Goal: Find specific page/section: Find specific page/section

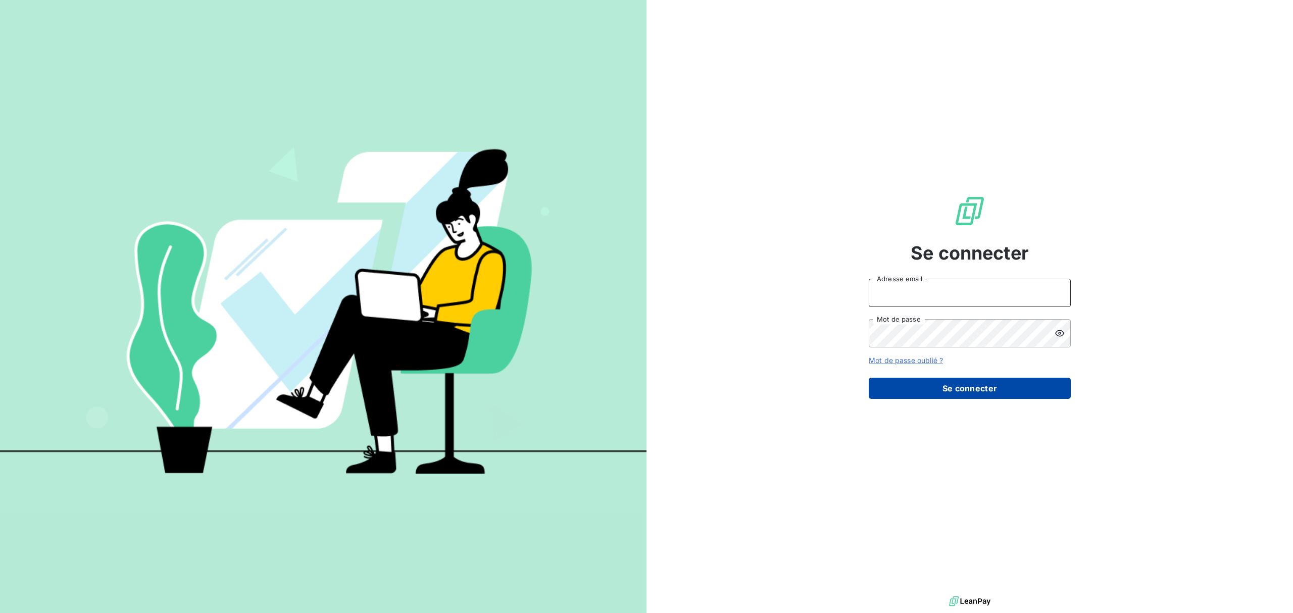
type input "[EMAIL_ADDRESS][DOMAIN_NAME]"
click at [942, 397] on button "Se connecter" at bounding box center [970, 388] width 202 height 21
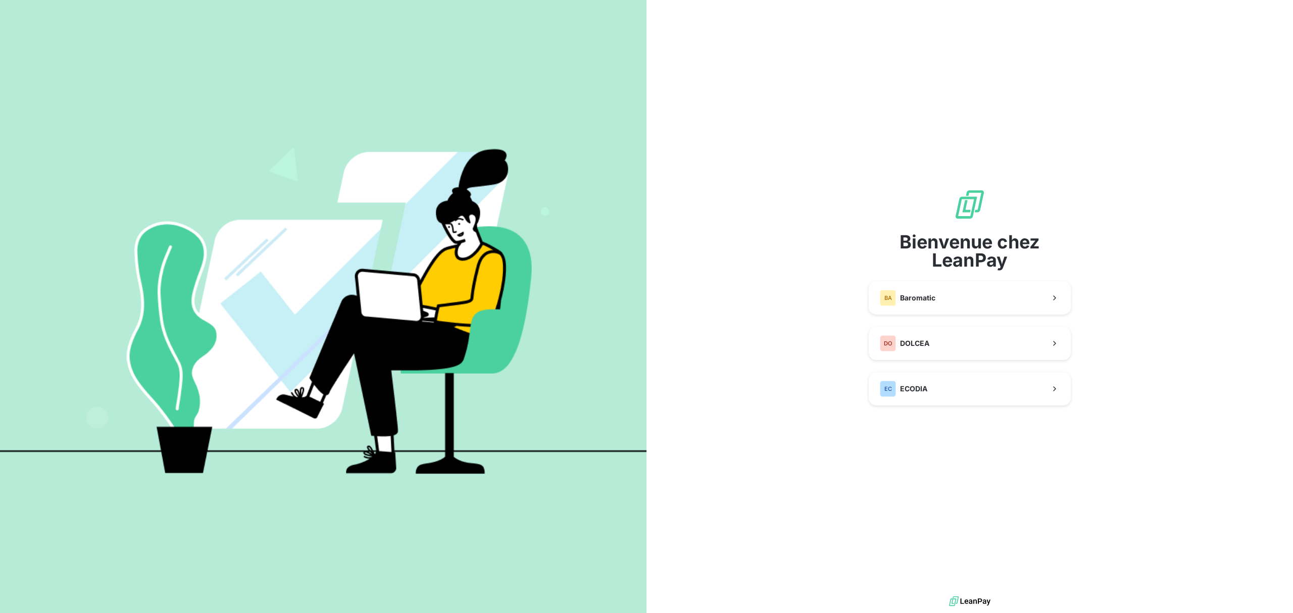
click at [944, 391] on div "Bienvenue chez LeanPay BA Baromatic DO DOLCEA EC ECODIA" at bounding box center [970, 296] width 202 height 217
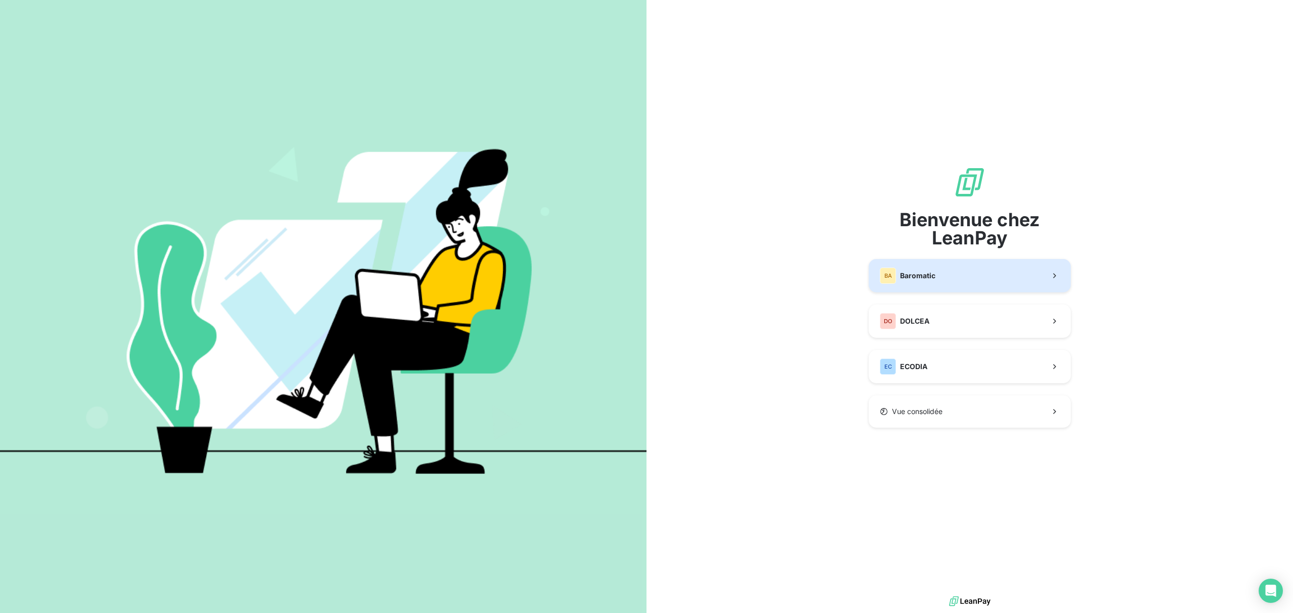
click at [943, 280] on button "BA Baromatic" at bounding box center [970, 275] width 202 height 33
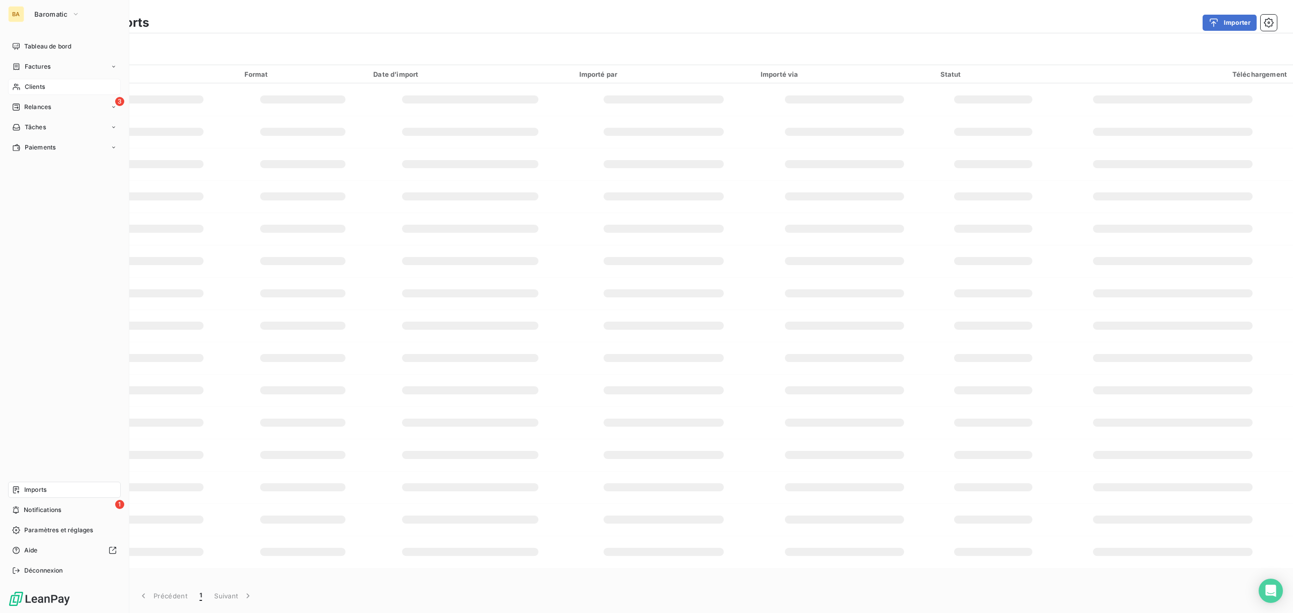
click at [43, 86] on span "Clients" at bounding box center [35, 86] width 20 height 9
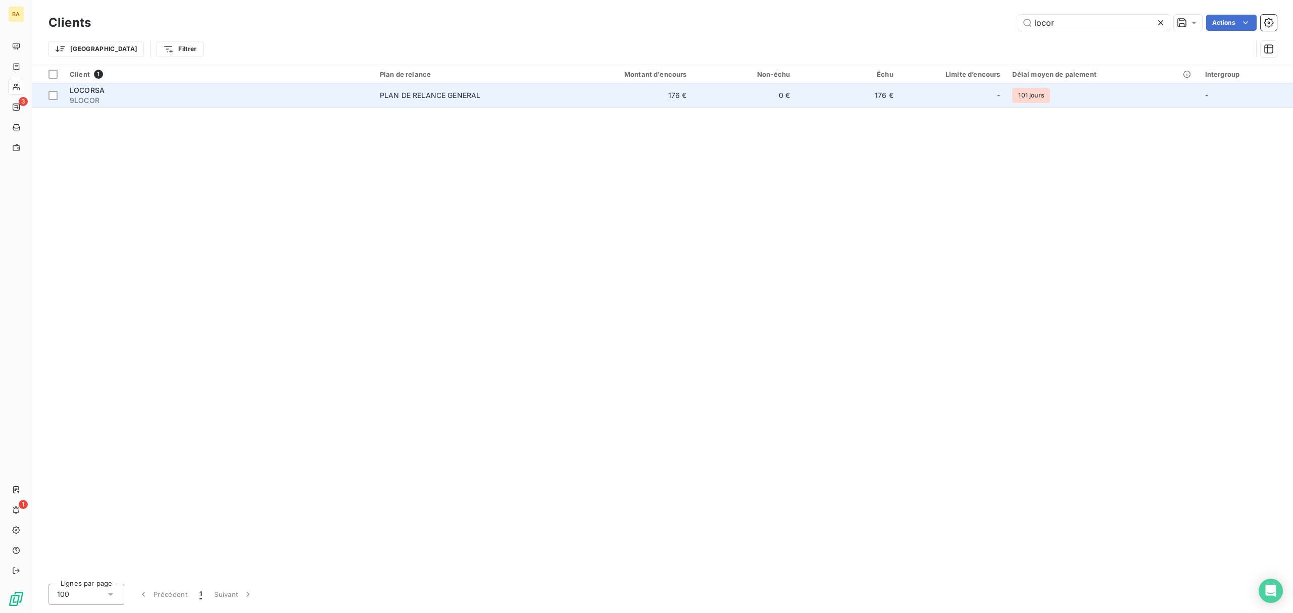
type input "locor"
click at [405, 99] on div "PLAN DE RELANCE GENERAL" at bounding box center [430, 95] width 101 height 10
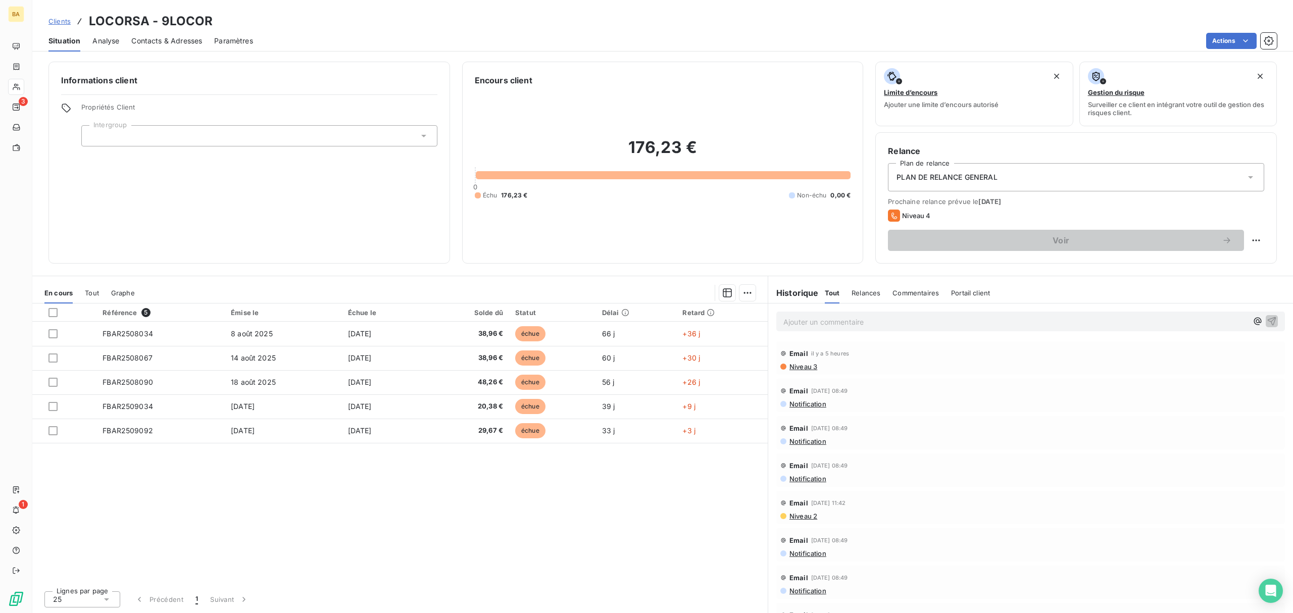
click at [93, 291] on span "Tout" at bounding box center [92, 293] width 14 height 8
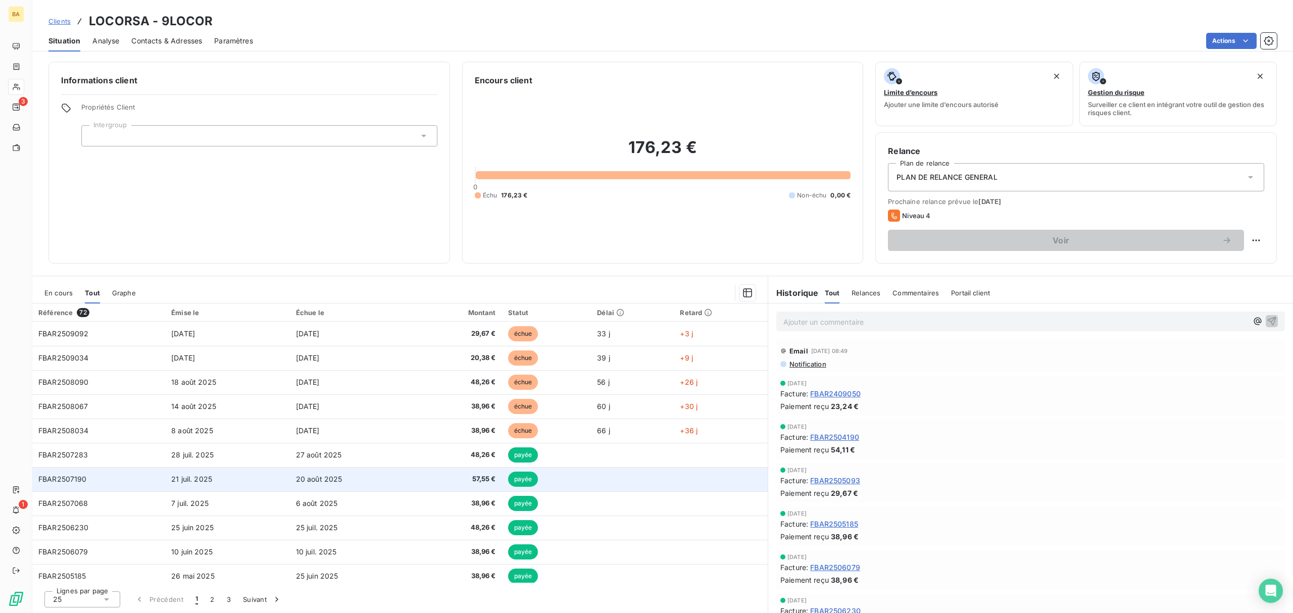
scroll to position [269, 0]
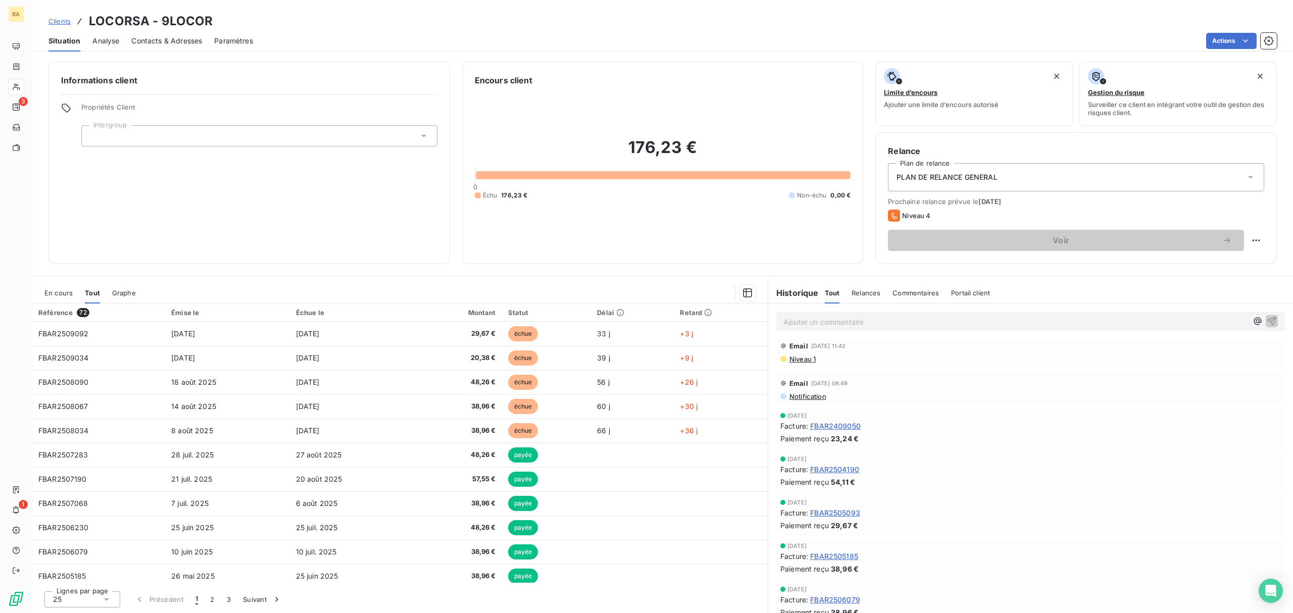
click at [797, 324] on p "Ajouter un commentaire ﻿" at bounding box center [1016, 322] width 464 height 13
